Goal: Register for event/course

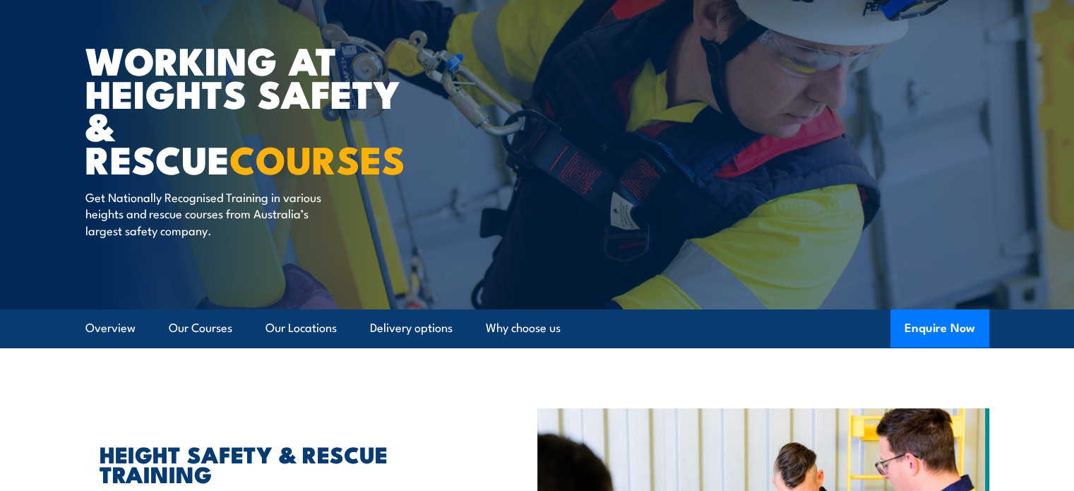
scroll to position [282, 0]
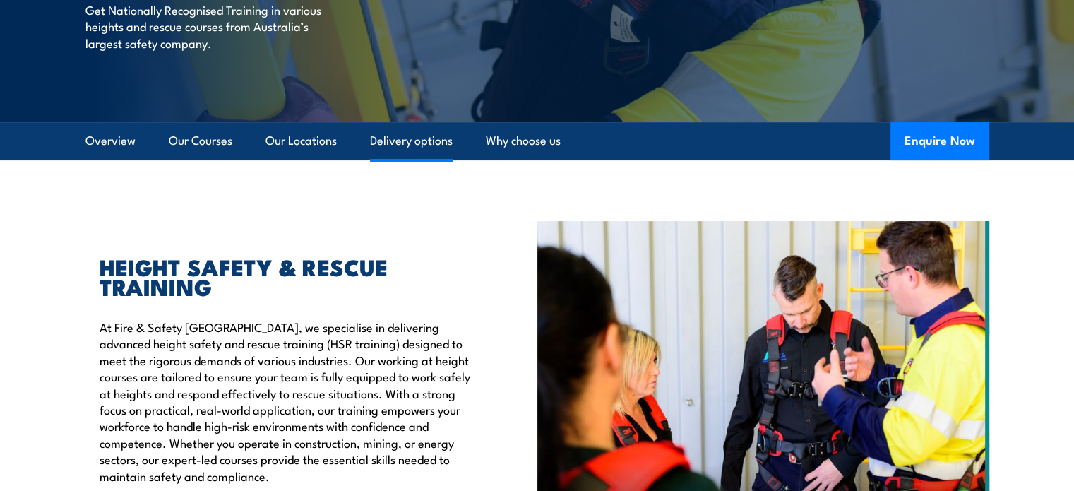
click at [409, 141] on link "Delivery options" at bounding box center [411, 140] width 83 height 37
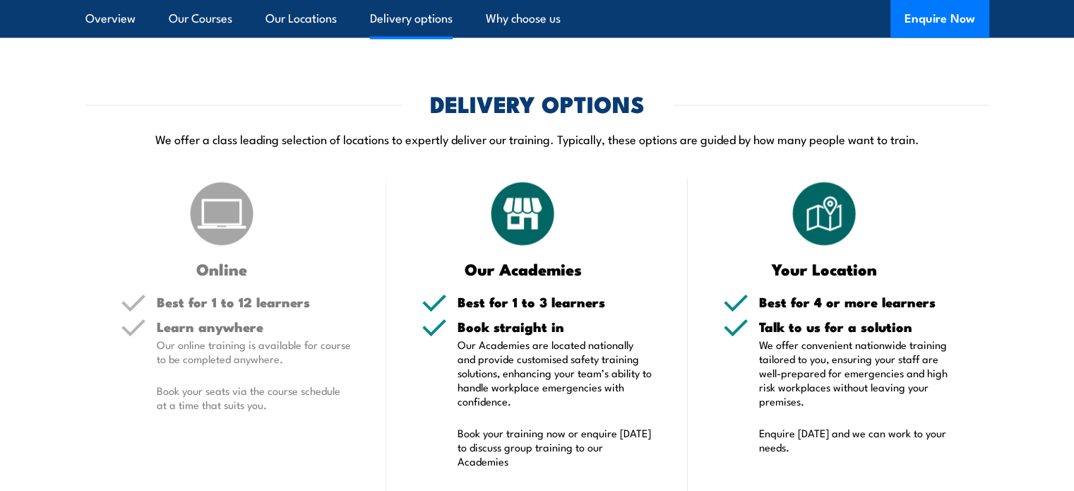
scroll to position [2890, 0]
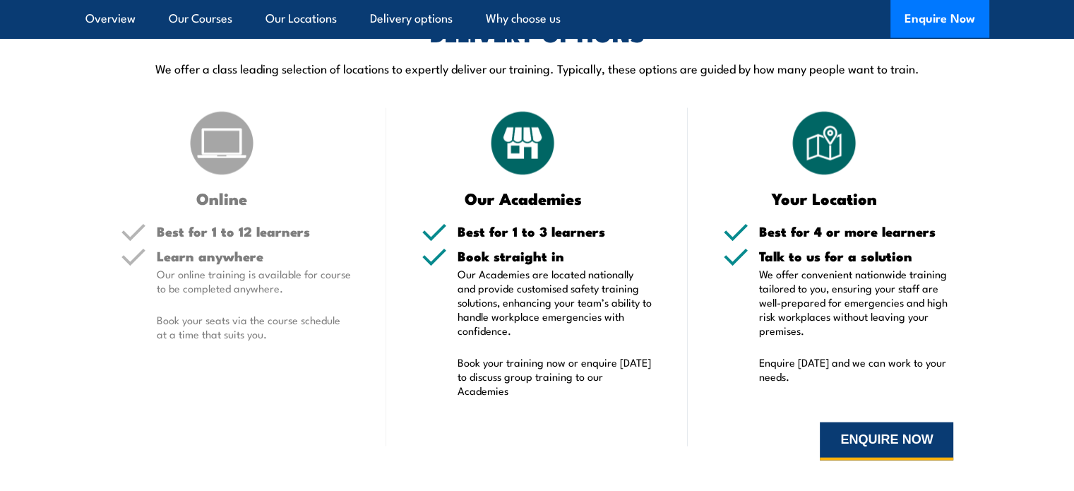
click at [842, 426] on button "ENQUIRE NOW" at bounding box center [886, 441] width 133 height 38
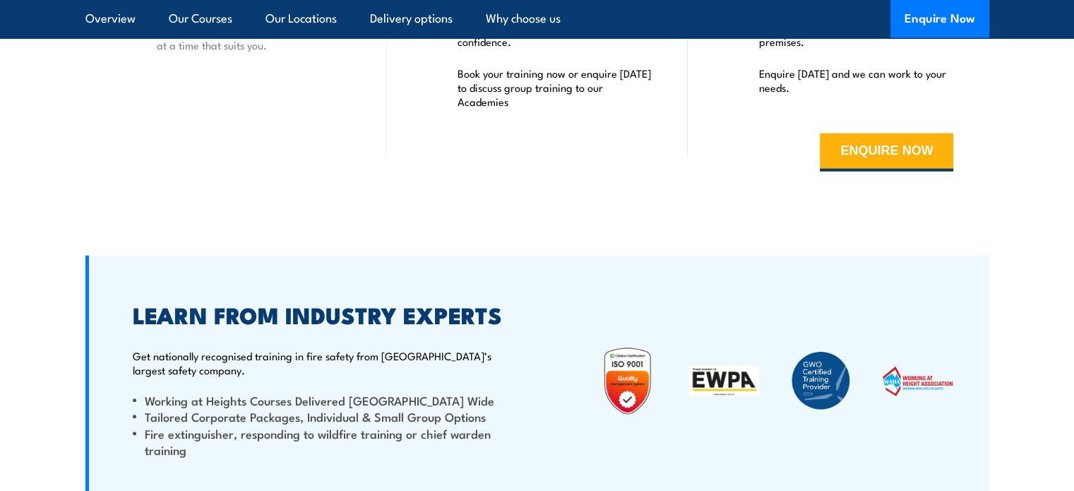
scroll to position [3173, 0]
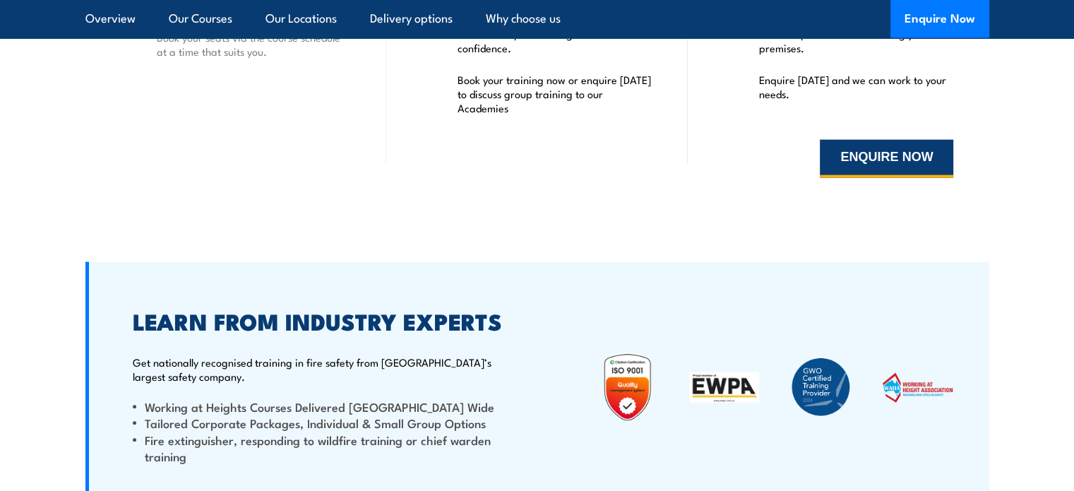
click at [887, 147] on button "ENQUIRE NOW" at bounding box center [886, 159] width 133 height 38
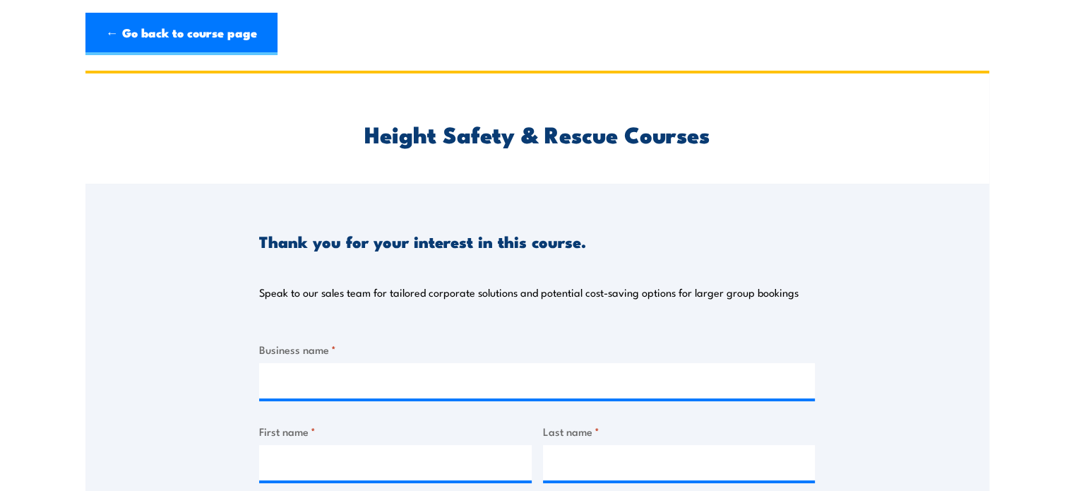
click at [306, 347] on label "Business name *" at bounding box center [537, 349] width 556 height 16
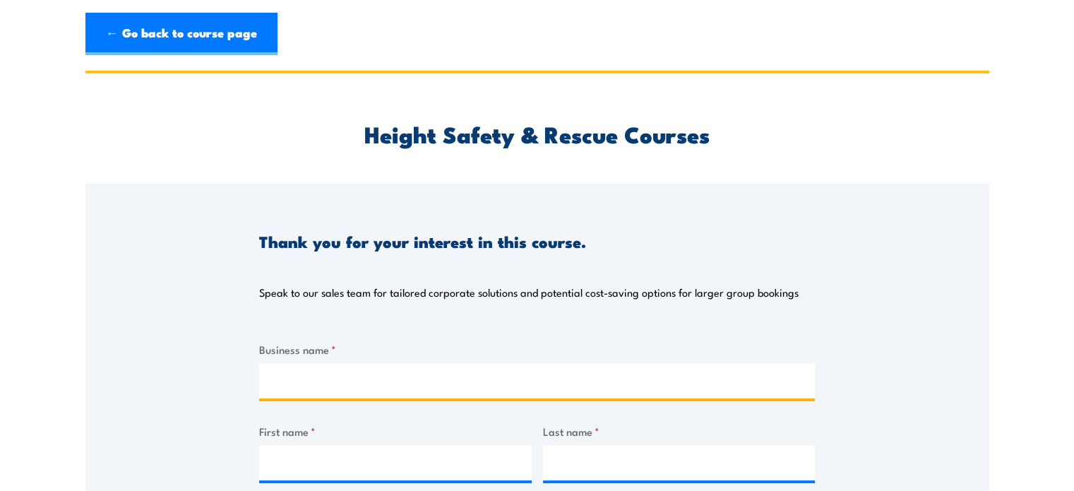
click at [306, 363] on input "Business name *" at bounding box center [537, 380] width 556 height 35
type input "A"
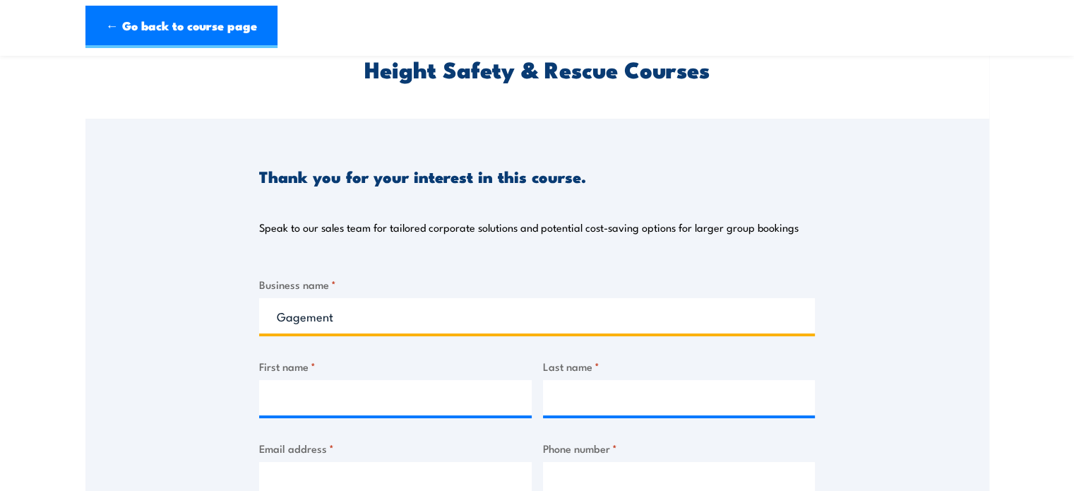
scroll to position [141, 0]
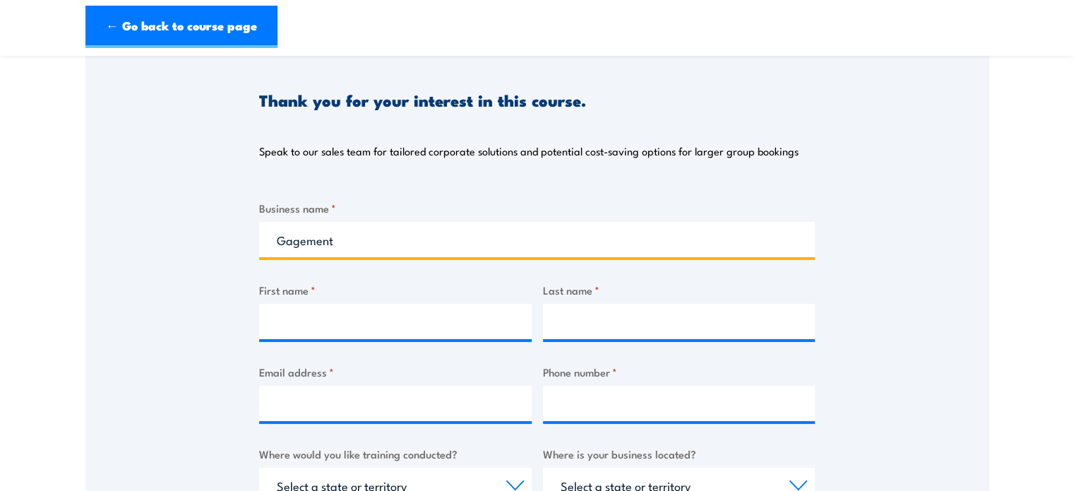
type input "Gagement"
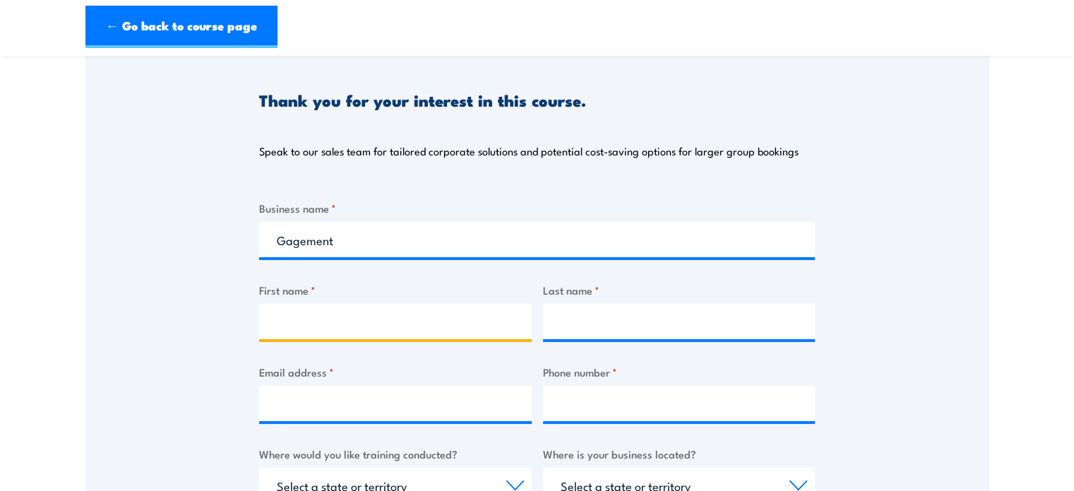
click at [330, 314] on input "First name *" at bounding box center [395, 321] width 273 height 35
type input "Rachel"
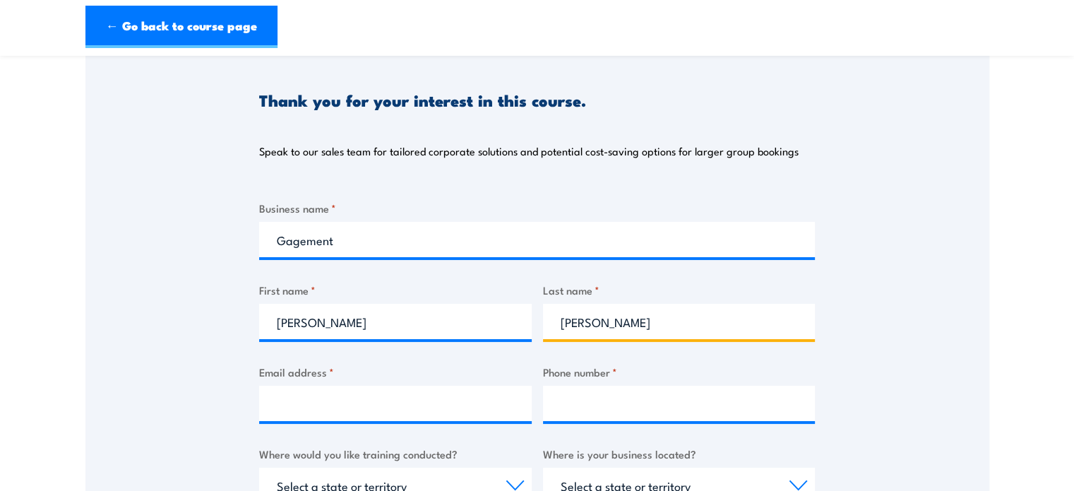
type input "Faris-Cornwell"
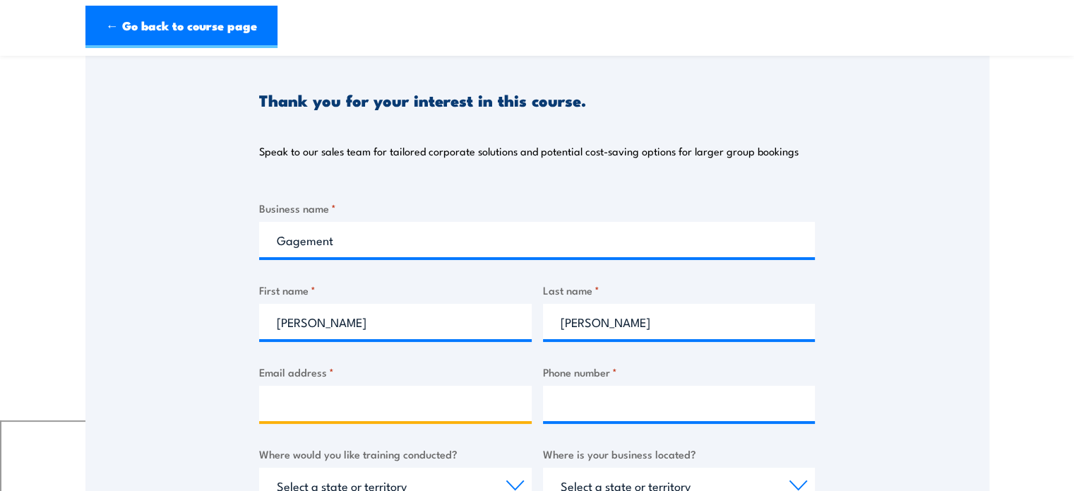
click at [299, 410] on input "Email address *" at bounding box center [395, 403] width 273 height 35
type input "rachel.faris-cornwell@gagement.com.au"
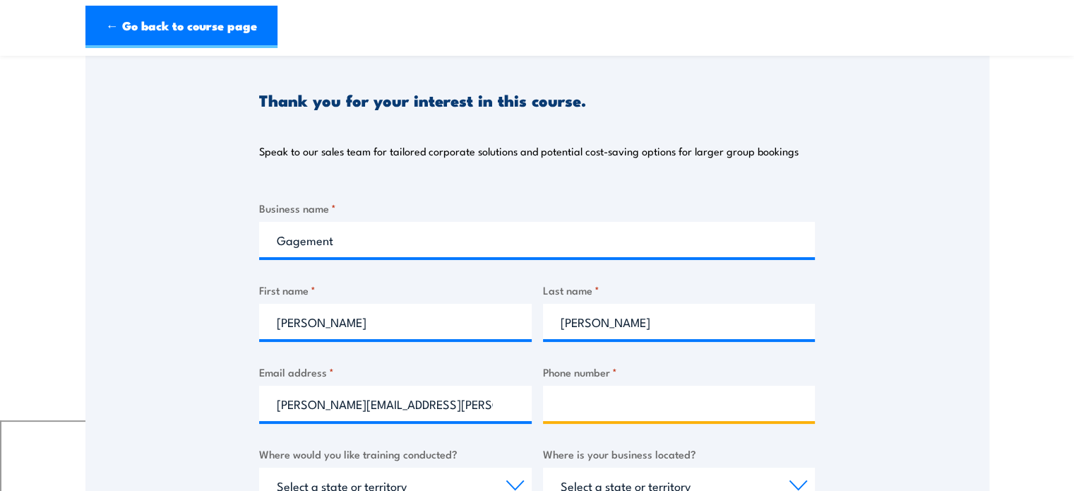
click at [556, 399] on input "Phone number *" at bounding box center [679, 403] width 273 height 35
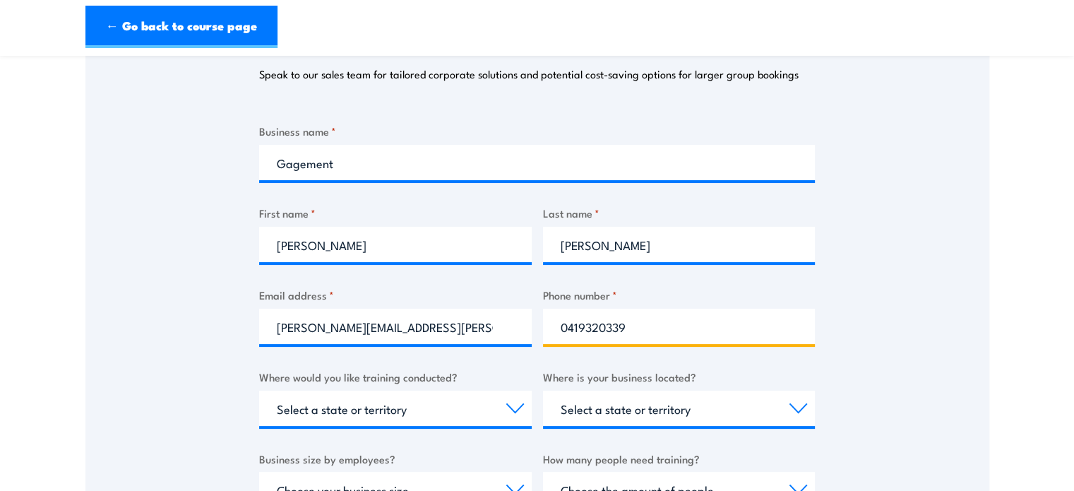
scroll to position [353, 0]
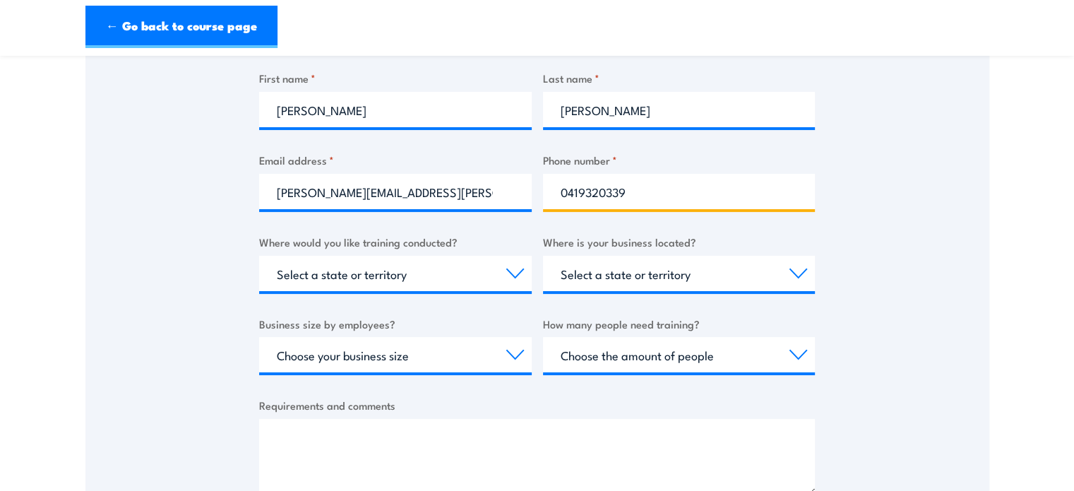
type input "0419320339"
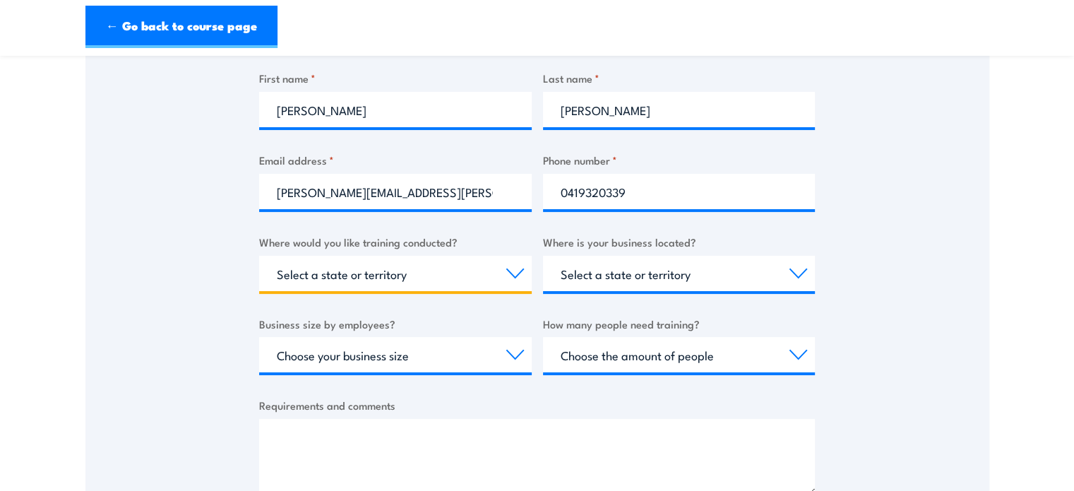
click at [350, 284] on select "Select a state or territory Nationally - multiple locations QLD NSW VIC SA ACT …" at bounding box center [395, 273] width 273 height 35
select select "VIC"
click at [259, 256] on select "Select a state or territory Nationally - multiple locations QLD NSW VIC SA ACT …" at bounding box center [395, 273] width 273 height 35
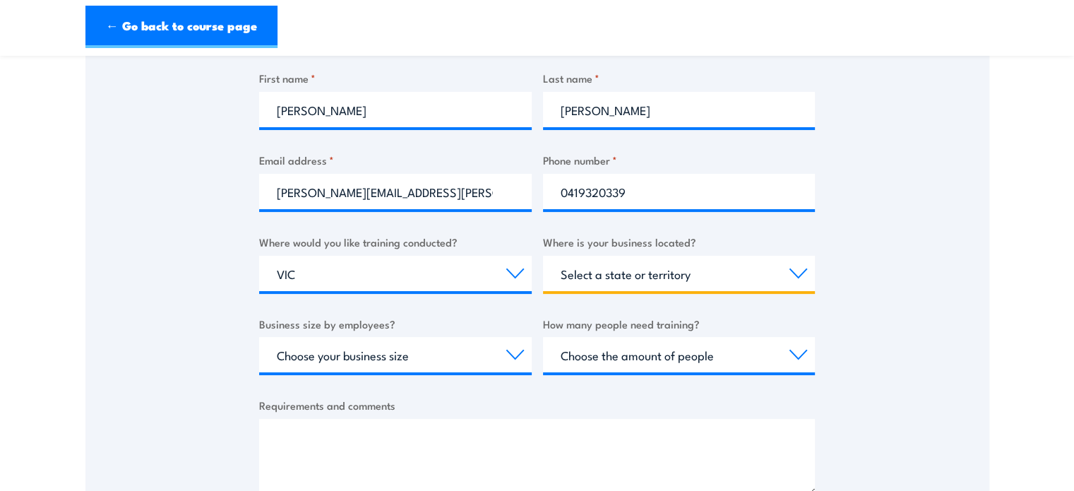
click at [611, 275] on select "Select a state or territory QLD NSW VIC SA ACT WA TAS NT" at bounding box center [679, 273] width 273 height 35
select select "VIC"
click at [543, 256] on select "Select a state or territory QLD NSW VIC SA ACT WA TAS NT" at bounding box center [679, 273] width 273 height 35
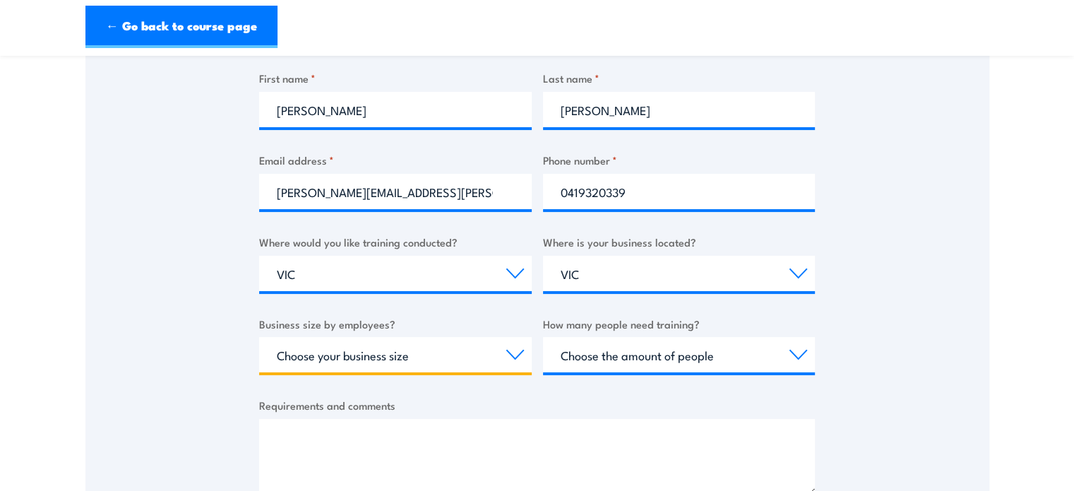
click at [362, 357] on select "Choose your business size 1 to 19 20 to 199 200+" at bounding box center [395, 354] width 273 height 35
select select "20 to 199"
click at [259, 337] on select "Choose your business size 1 to 19 20 to 199 200+" at bounding box center [395, 354] width 273 height 35
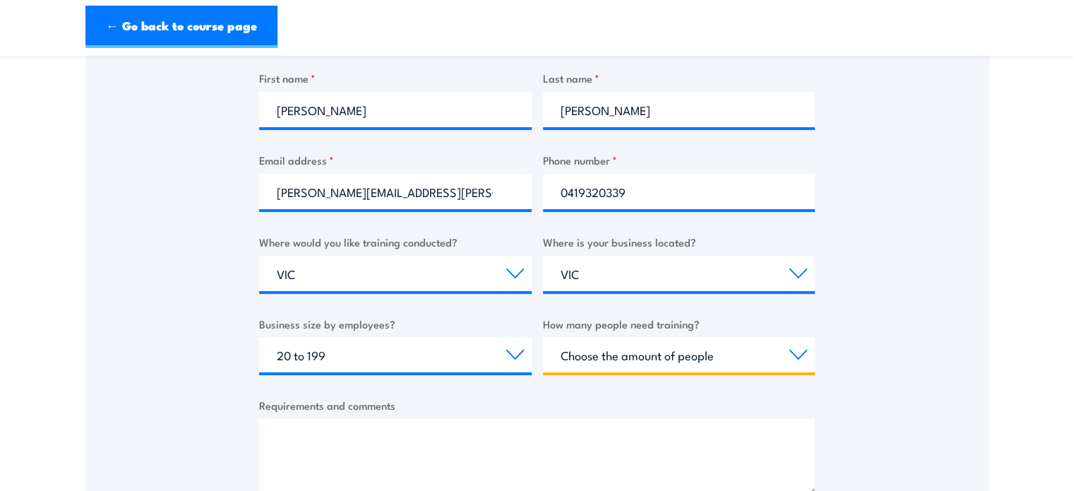
click at [604, 361] on select "Choose the amount of people 1 to 4 5 to 19 20+" at bounding box center [679, 354] width 273 height 35
select select "1 to 4"
click at [543, 337] on select "Choose the amount of people 1 to 4 5 to 19 20+" at bounding box center [679, 354] width 273 height 35
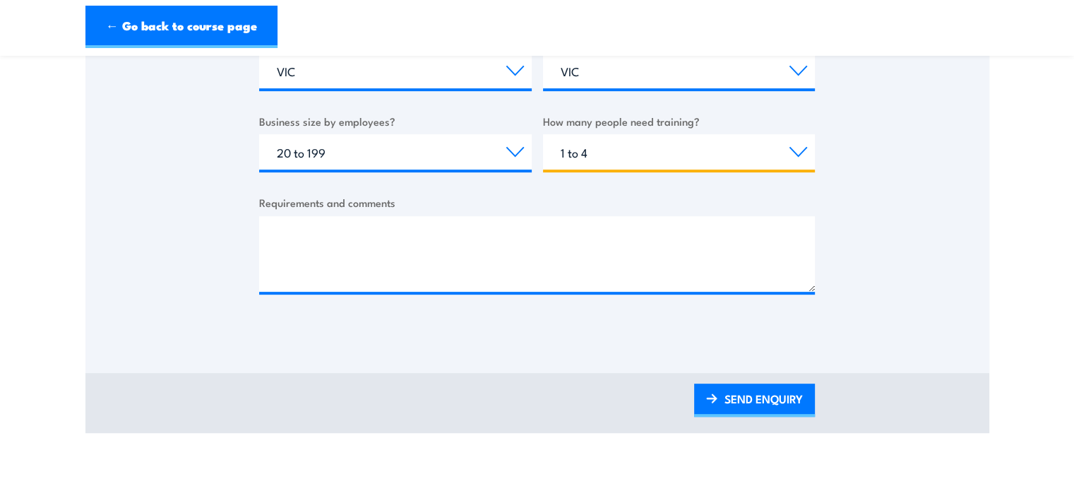
scroll to position [565, 0]
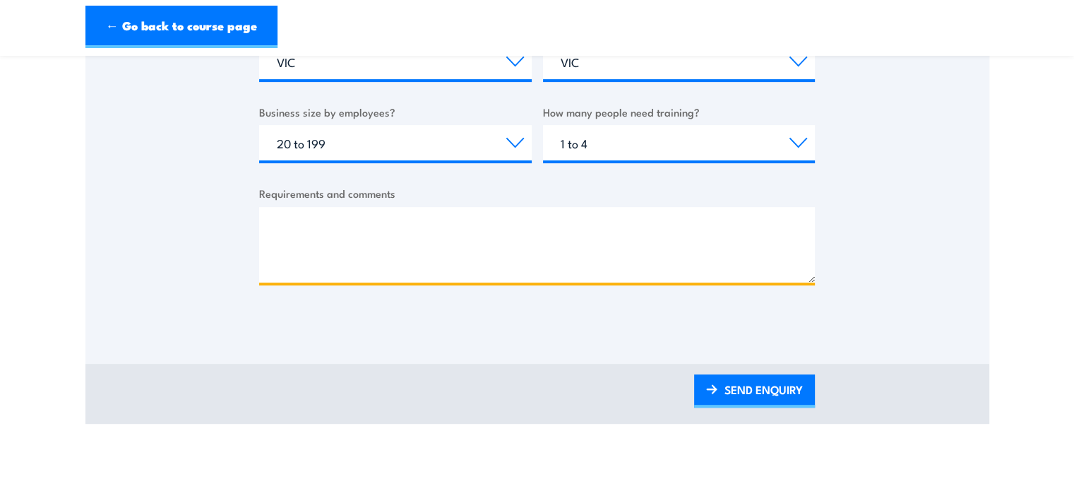
click at [334, 268] on textarea "Requirements and comments" at bounding box center [537, 245] width 556 height 76
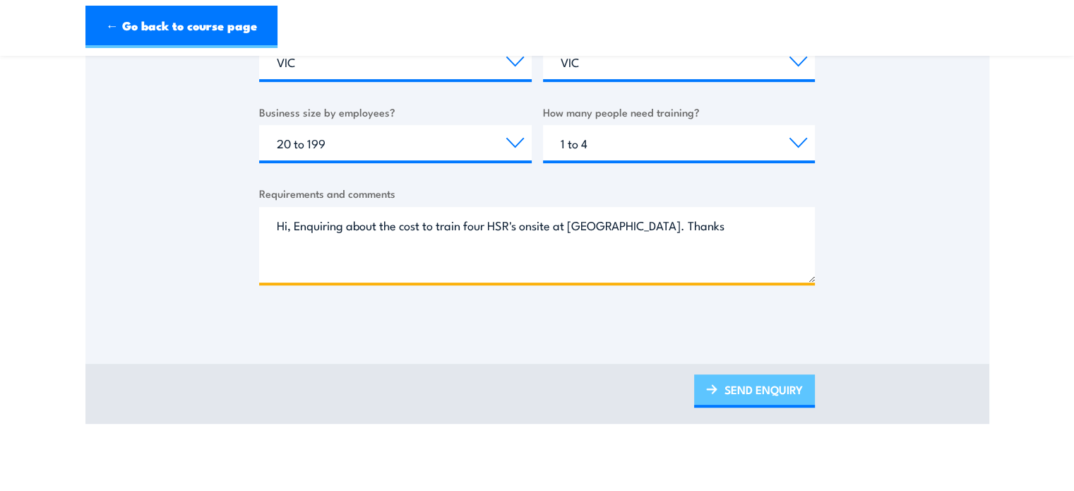
type textarea "Hi, Enquiring about the cost to train four HSR's onsite at Broadmeadows. Thanks"
click at [773, 393] on link "SEND ENQUIRY" at bounding box center [754, 390] width 121 height 33
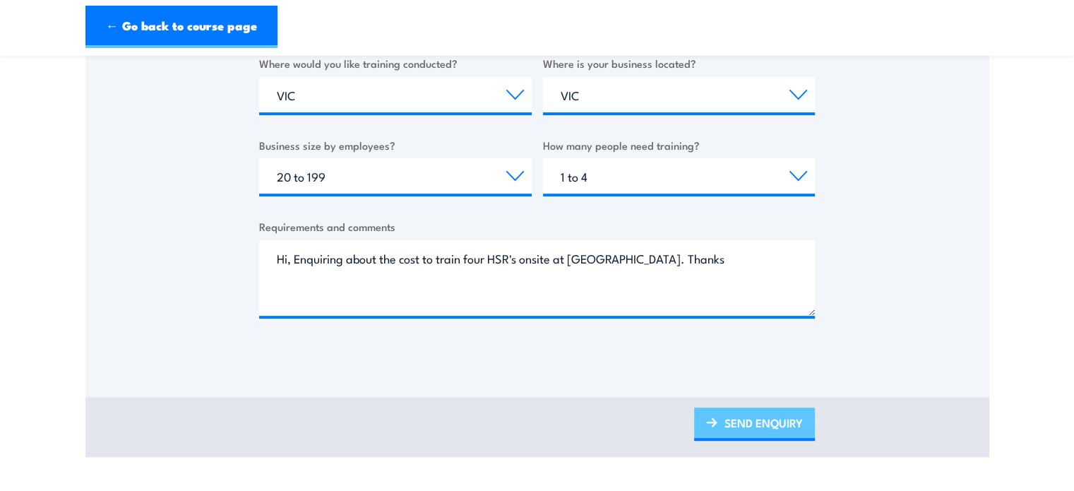
scroll to position [0, 0]
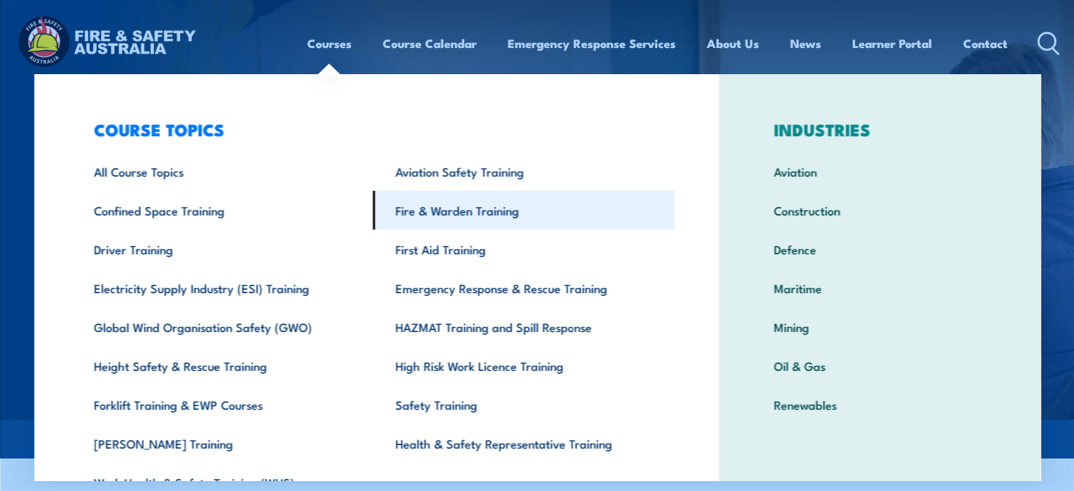
click at [431, 210] on link "Fire & Warden Training" at bounding box center [524, 210] width 302 height 39
click at [442, 208] on link "Fire & Warden Training" at bounding box center [524, 210] width 302 height 39
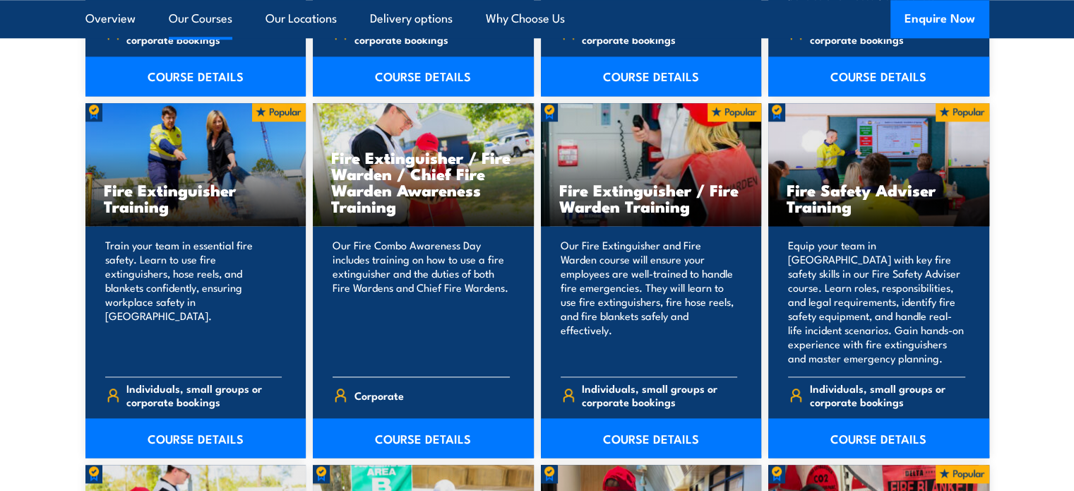
scroll to position [1483, 0]
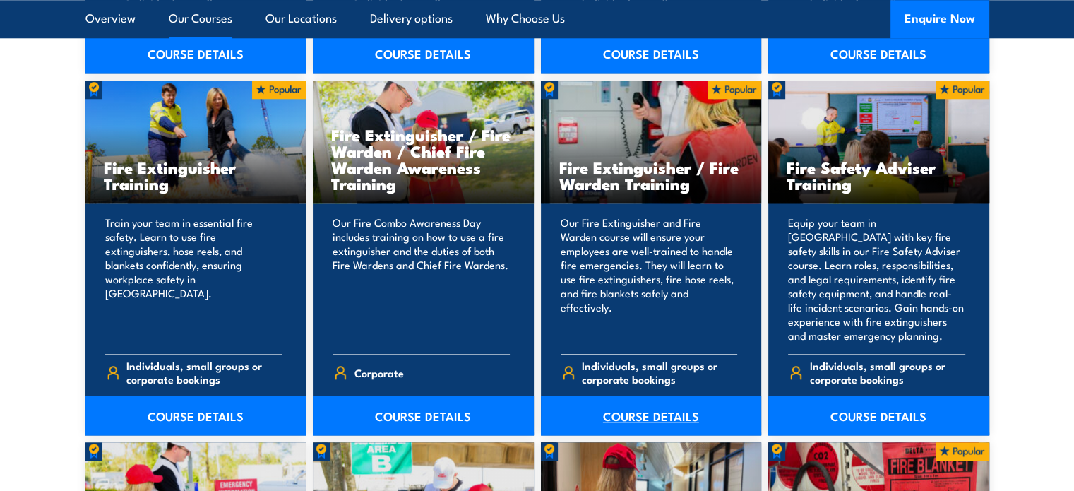
click at [624, 412] on link "COURSE DETAILS" at bounding box center [651, 415] width 221 height 40
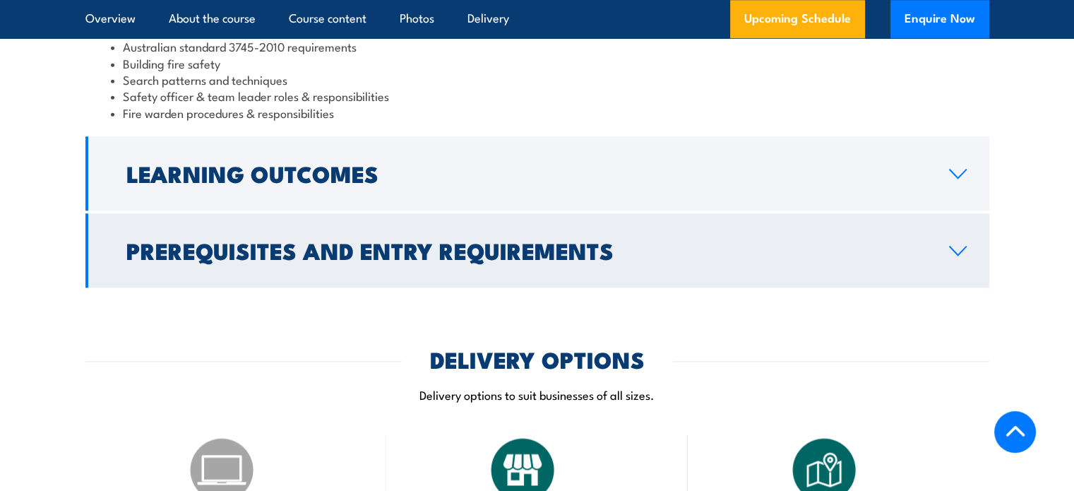
scroll to position [1553, 0]
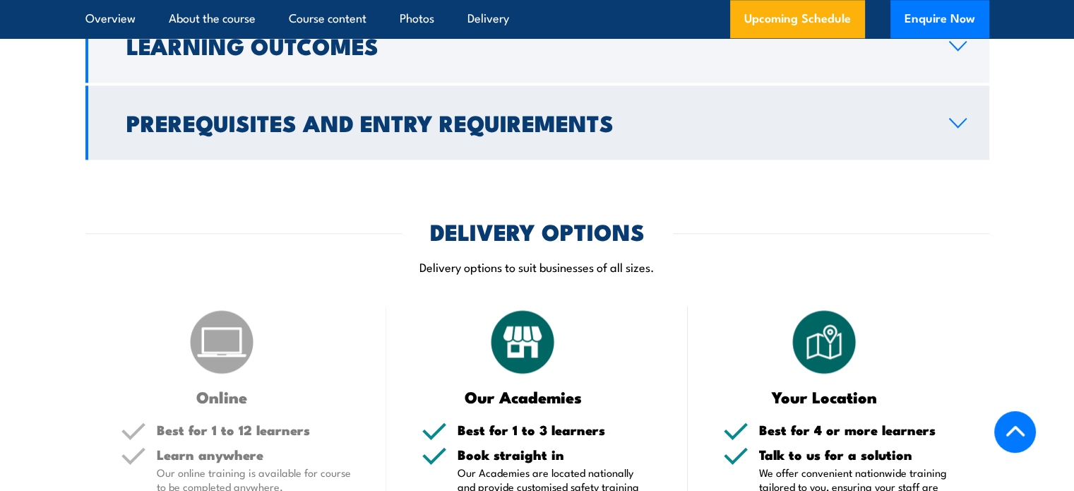
click at [503, 121] on h2 "Prerequisites and Entry Requirements" at bounding box center [526, 122] width 800 height 20
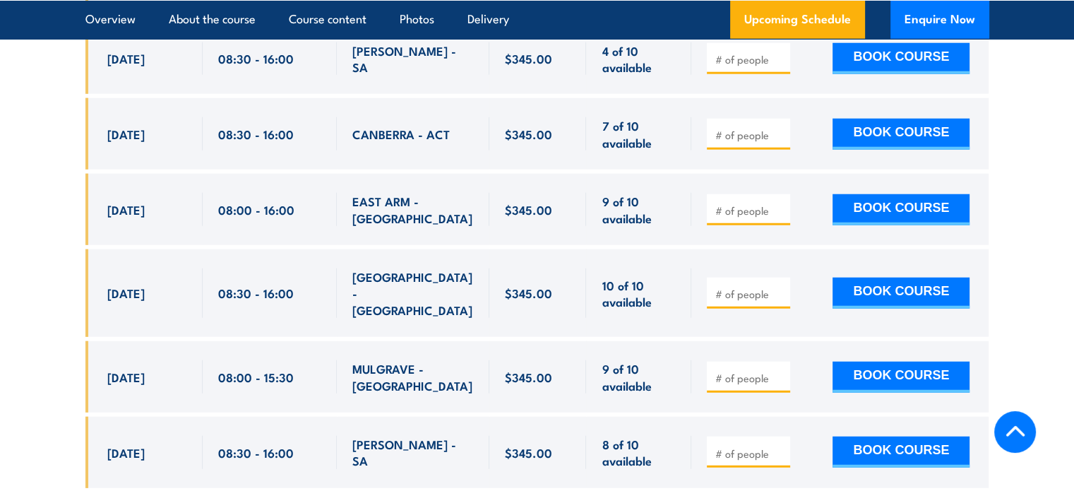
scroll to position [3884, 0]
